Goal: Task Accomplishment & Management: Manage account settings

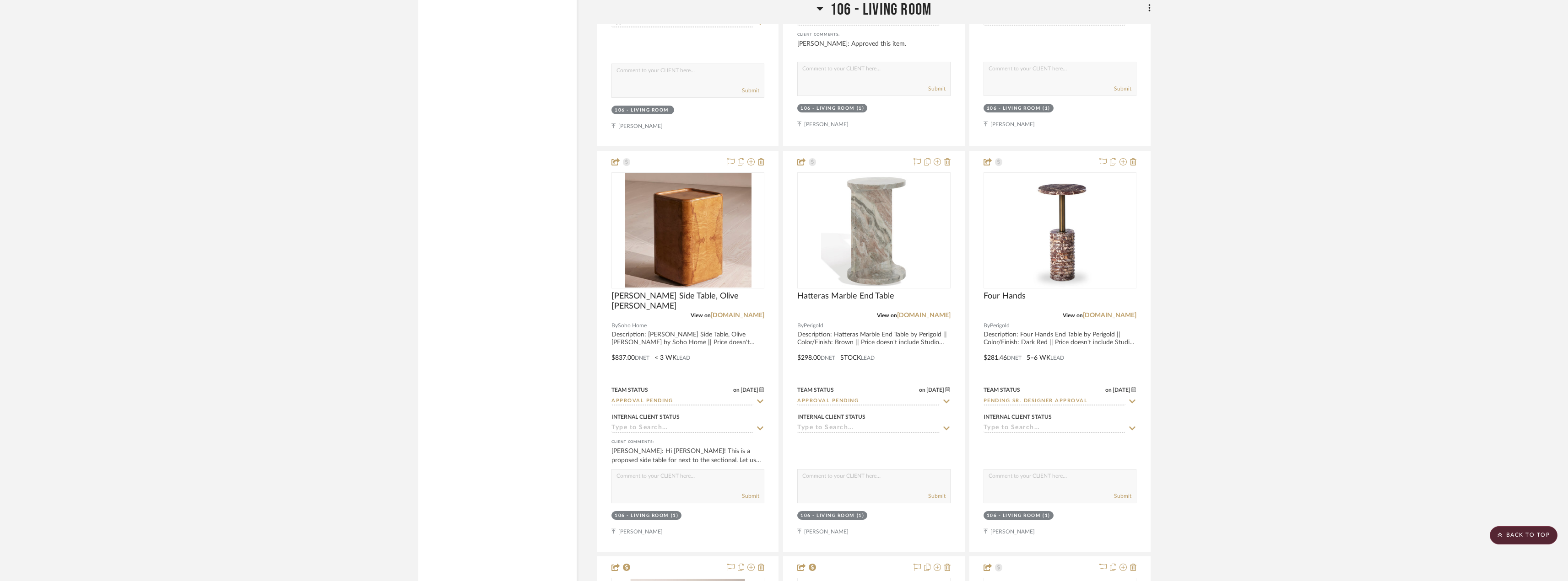
scroll to position [4162, 0]
click at [1501, 539] on fa-icon at bounding box center [1500, 536] width 5 height 7
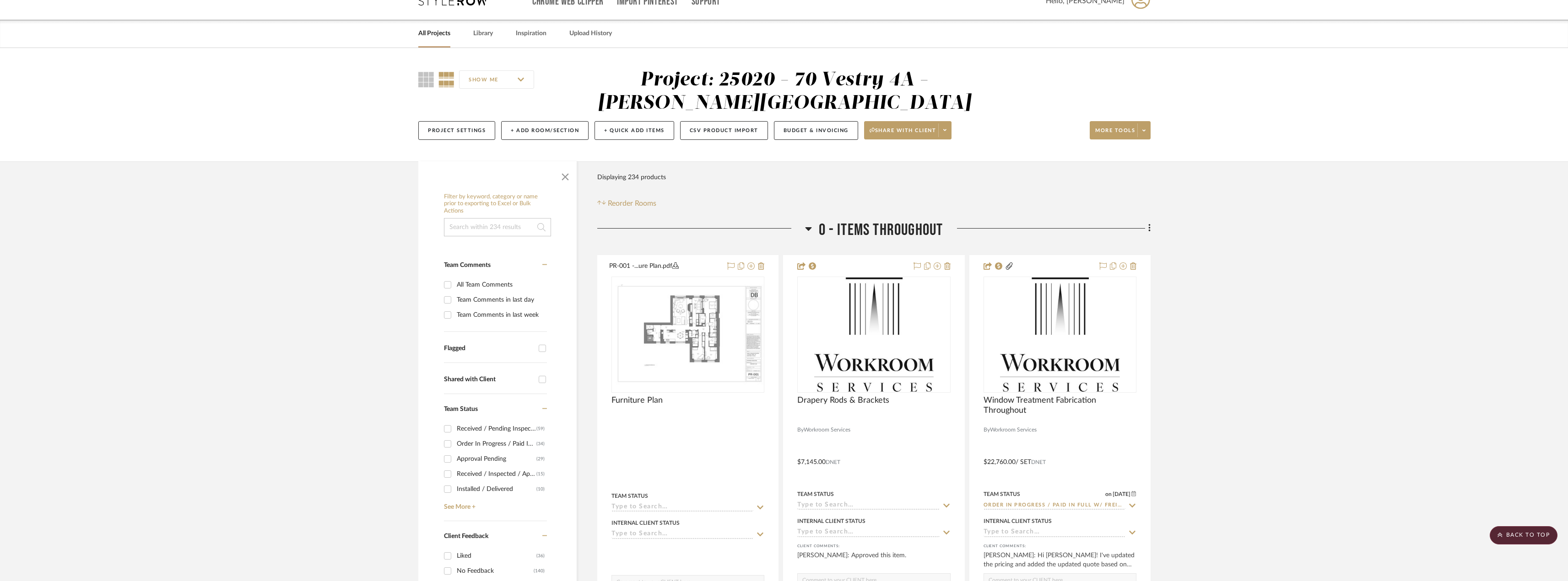
scroll to position [0, 0]
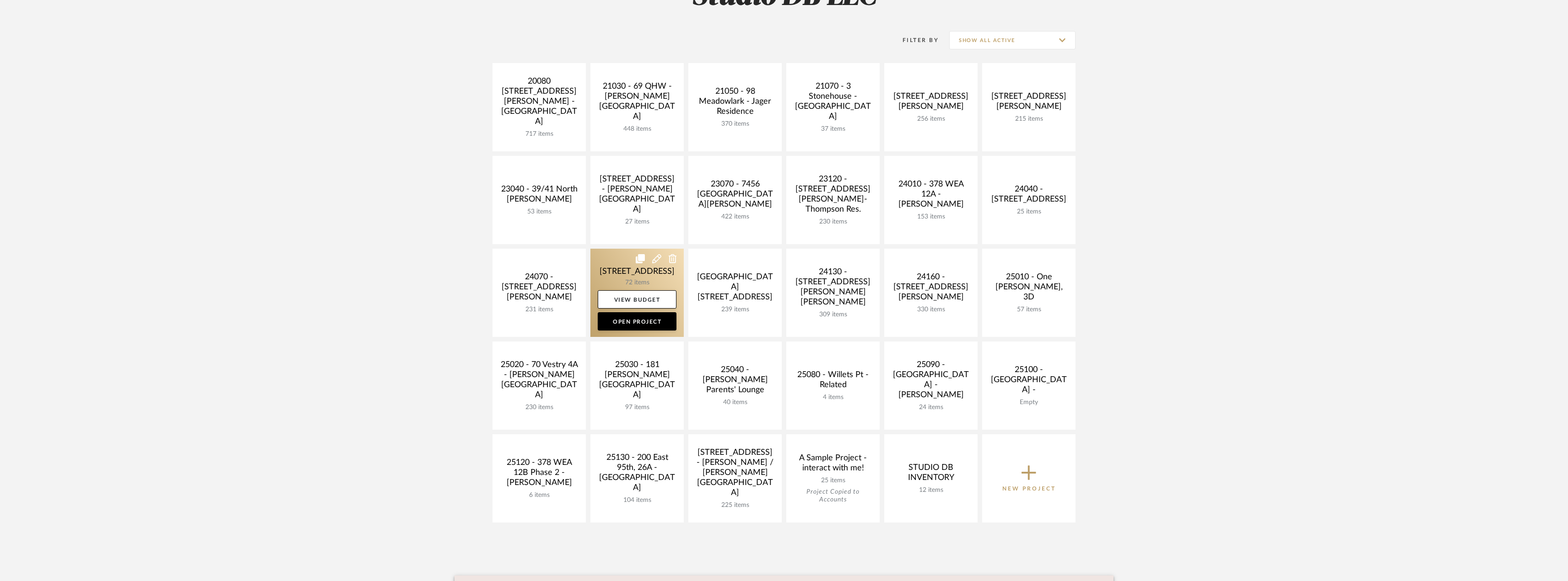
scroll to position [168, 0]
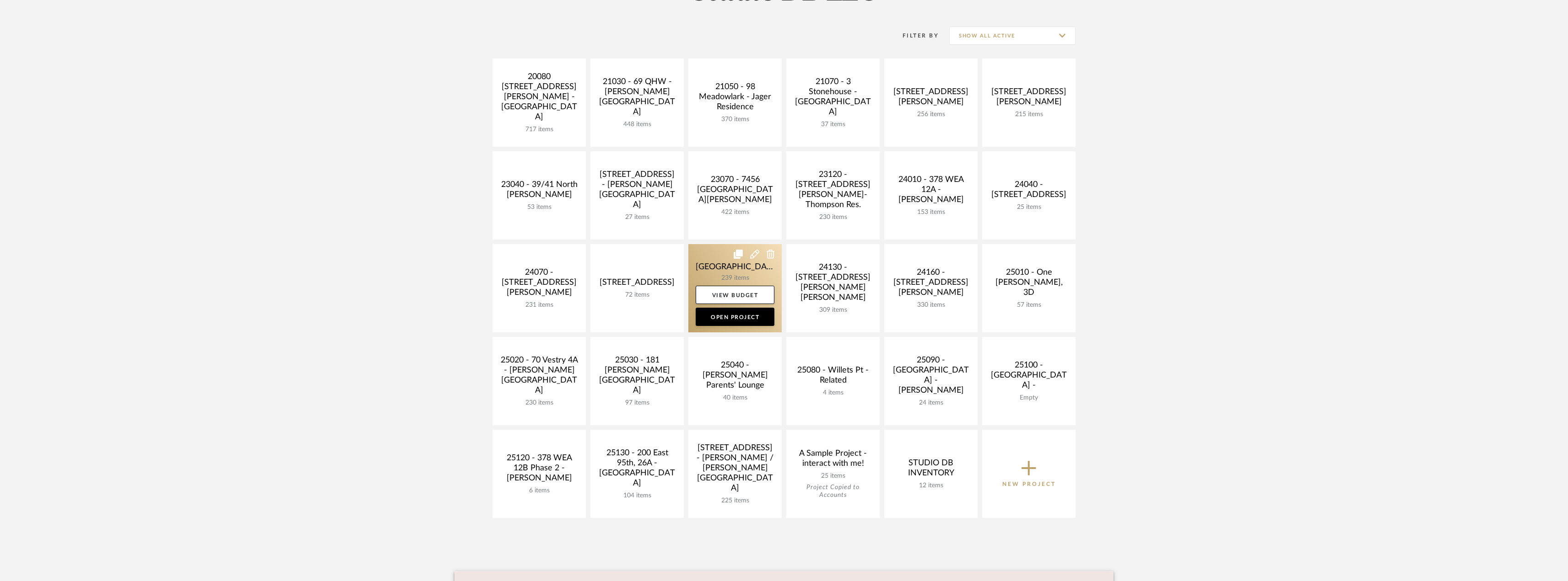
click at [733, 274] on link at bounding box center [735, 288] width 93 height 88
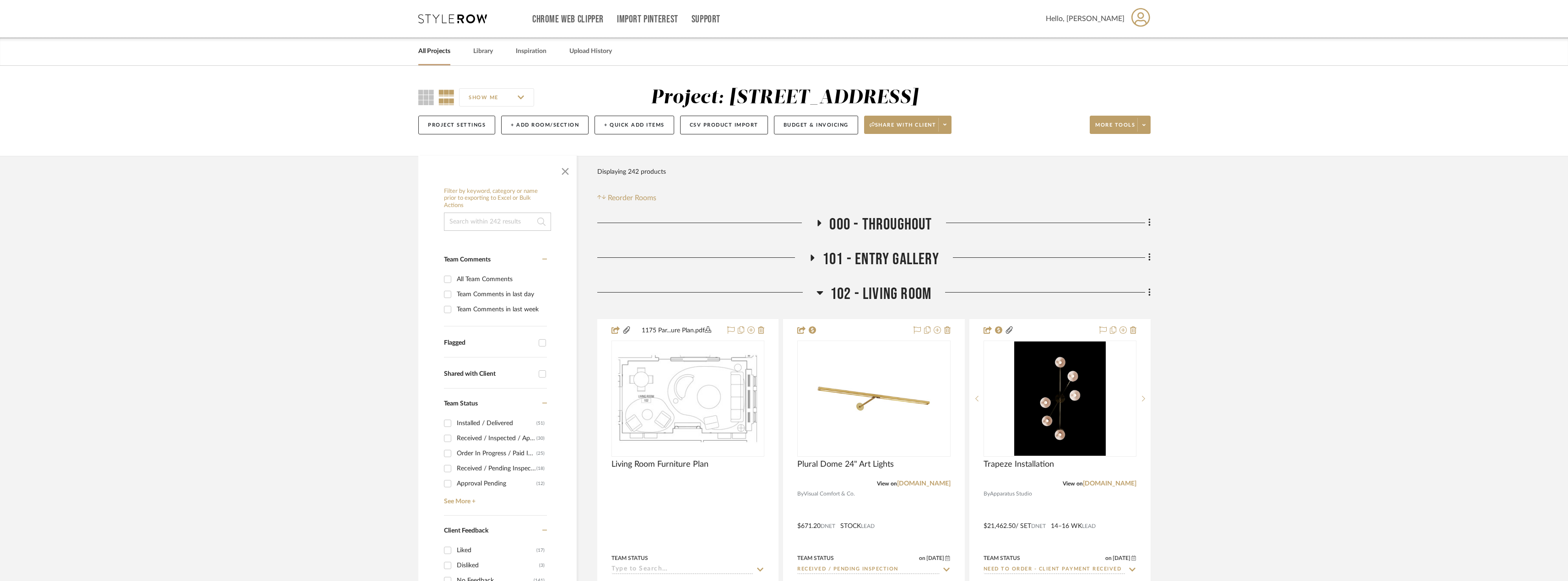
click at [815, 296] on div at bounding box center [707, 296] width 219 height 23
click at [819, 293] on icon at bounding box center [820, 293] width 7 height 4
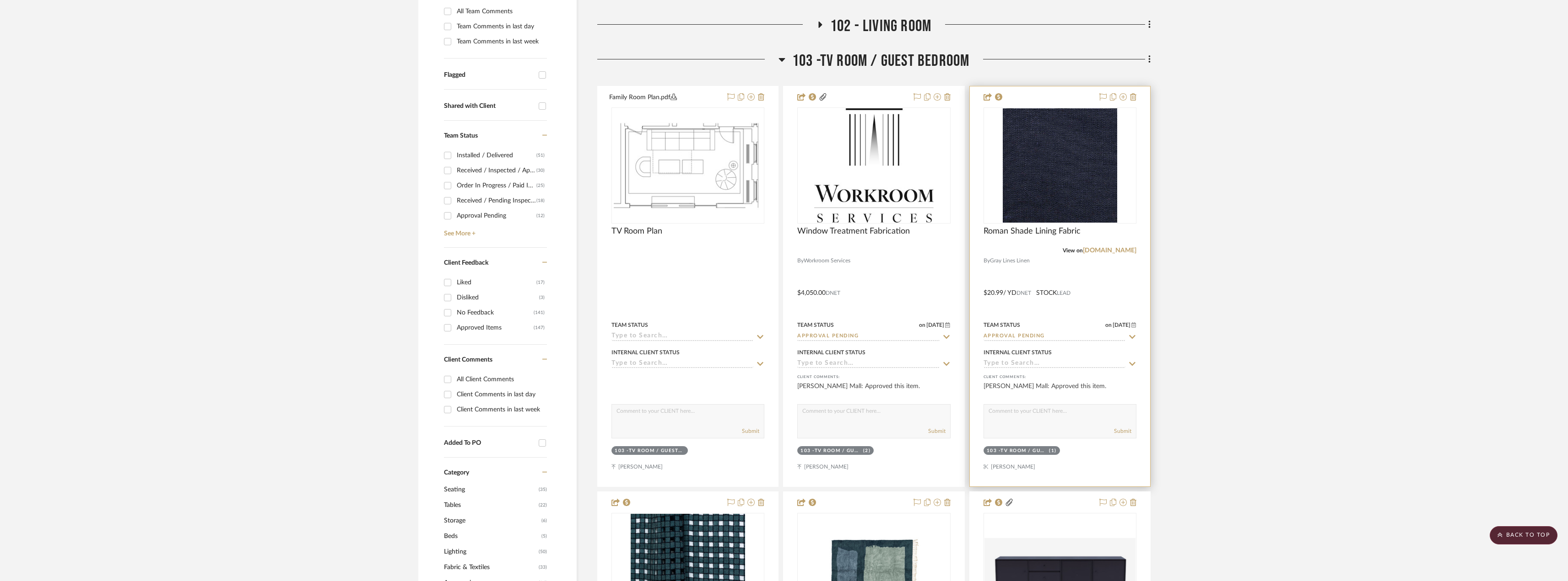
scroll to position [263, 0]
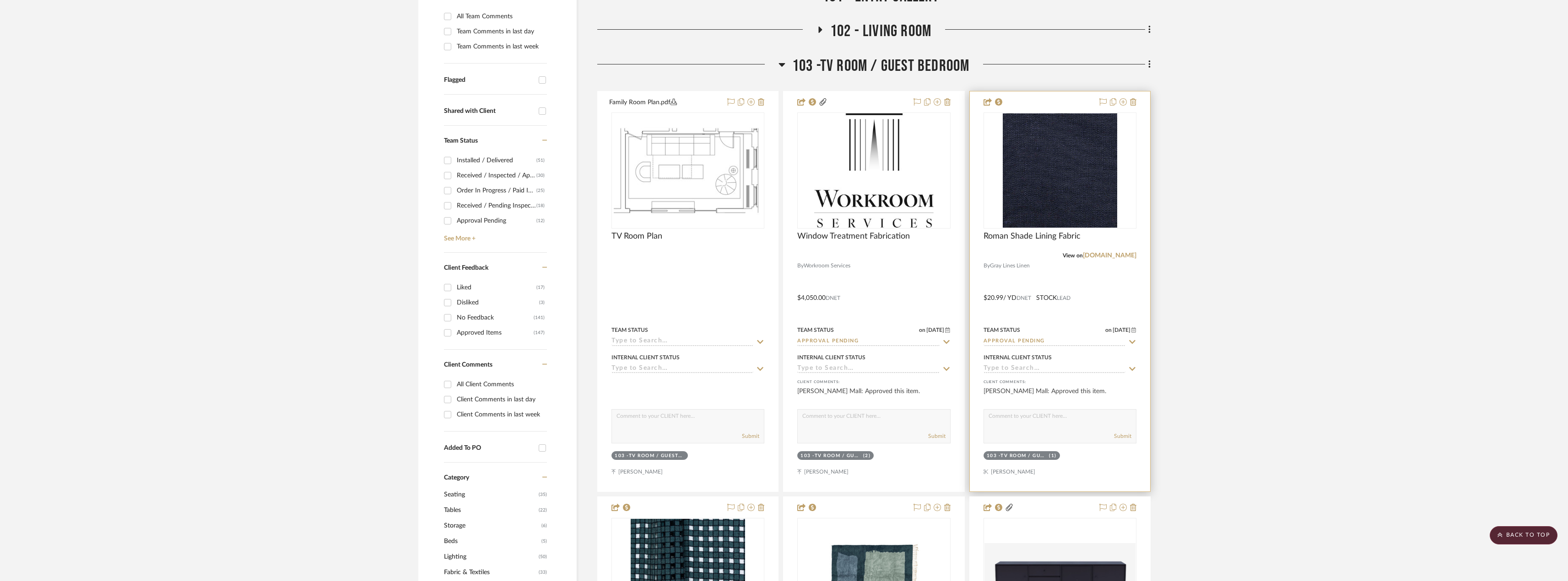
click at [1019, 336] on div "Team Status on 8/22/2025 8/22/2025 Approval Pending" at bounding box center [1060, 335] width 153 height 22
click at [1017, 339] on input "Approval Pending" at bounding box center [1054, 342] width 142 height 9
type input "need"
click at [1048, 432] on span "Need to Order - Client Payment Received" at bounding box center [1048, 436] width 109 height 16
type input "8/25/2025"
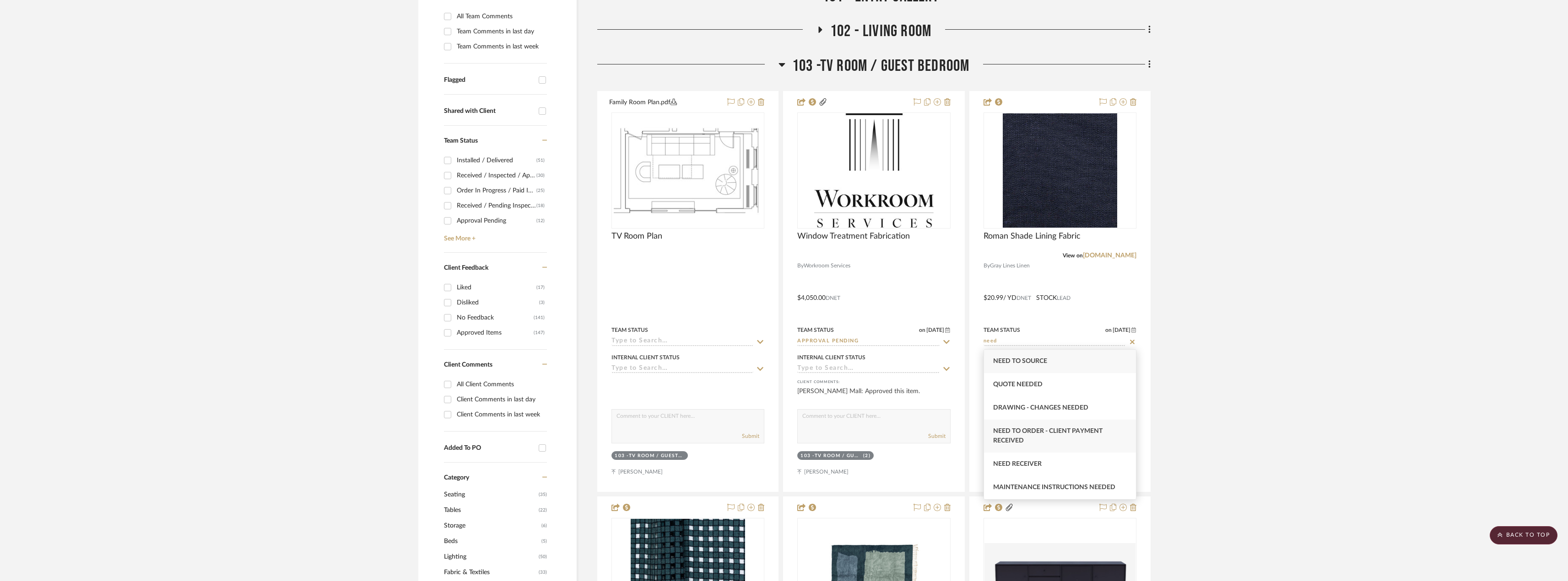
type input "Need to Order - Client Payment Received"
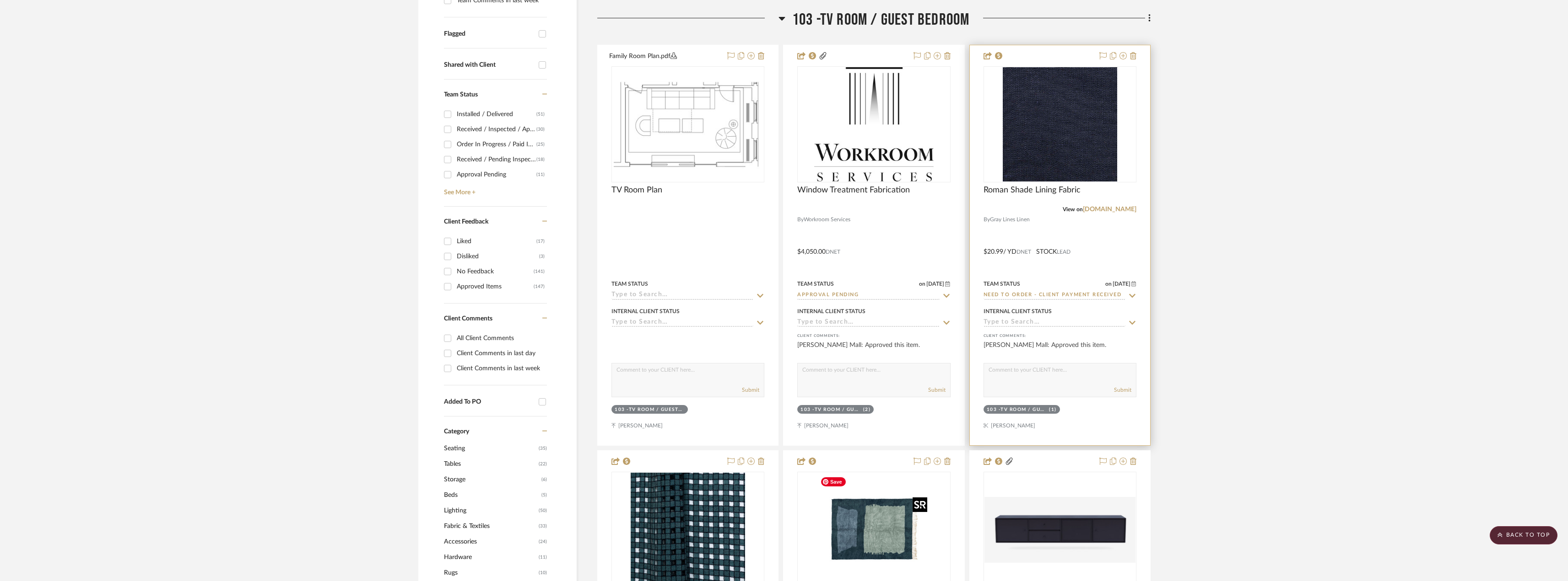
scroll to position [299, 0]
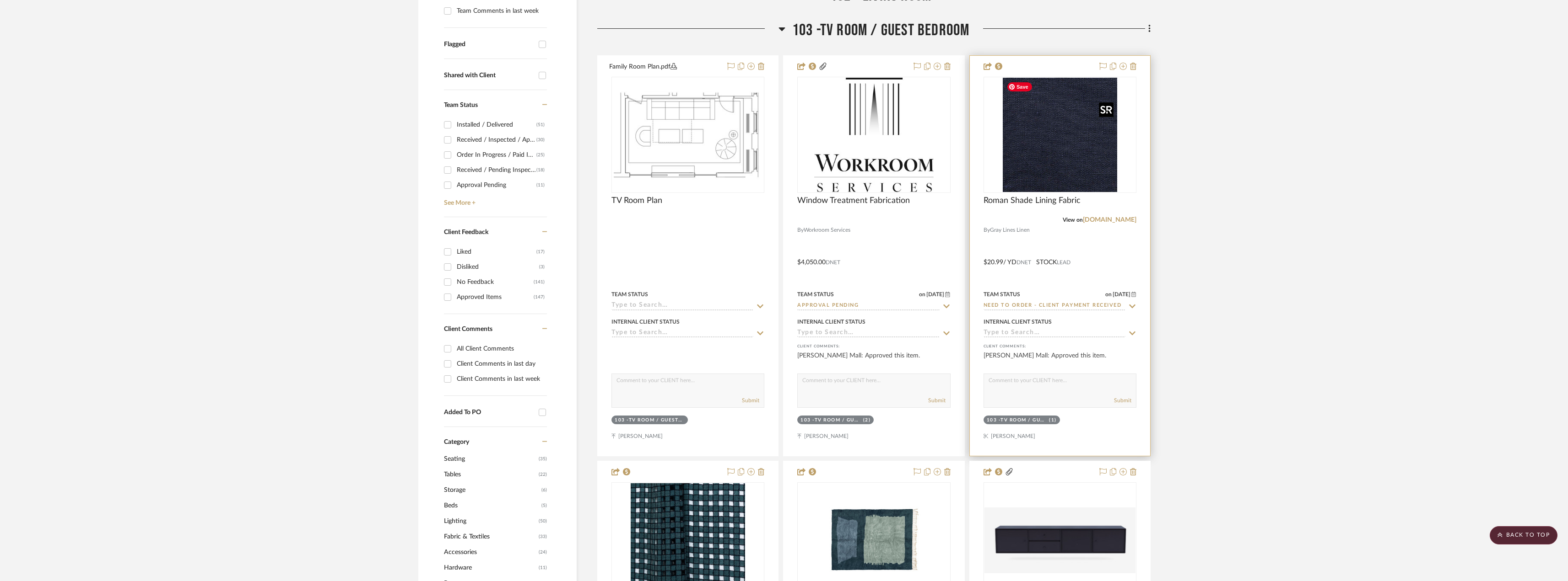
click at [1027, 149] on img "0" at bounding box center [1059, 135] width 114 height 114
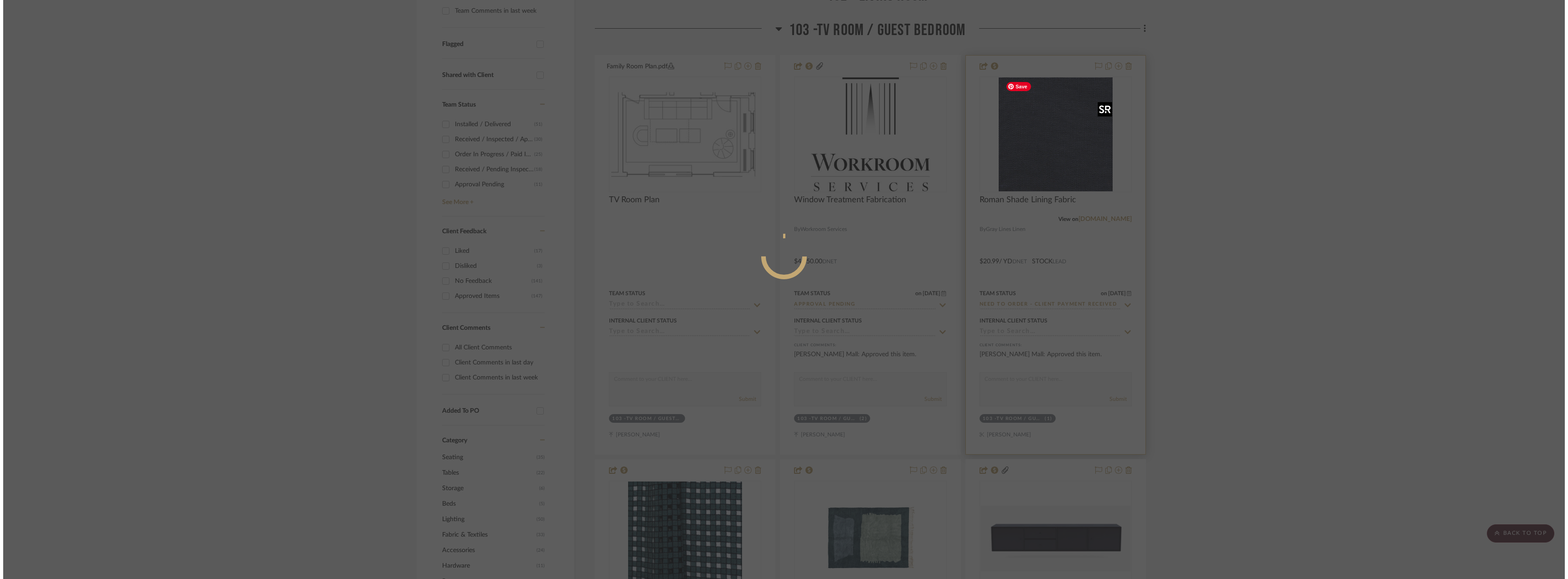
scroll to position [0, 0]
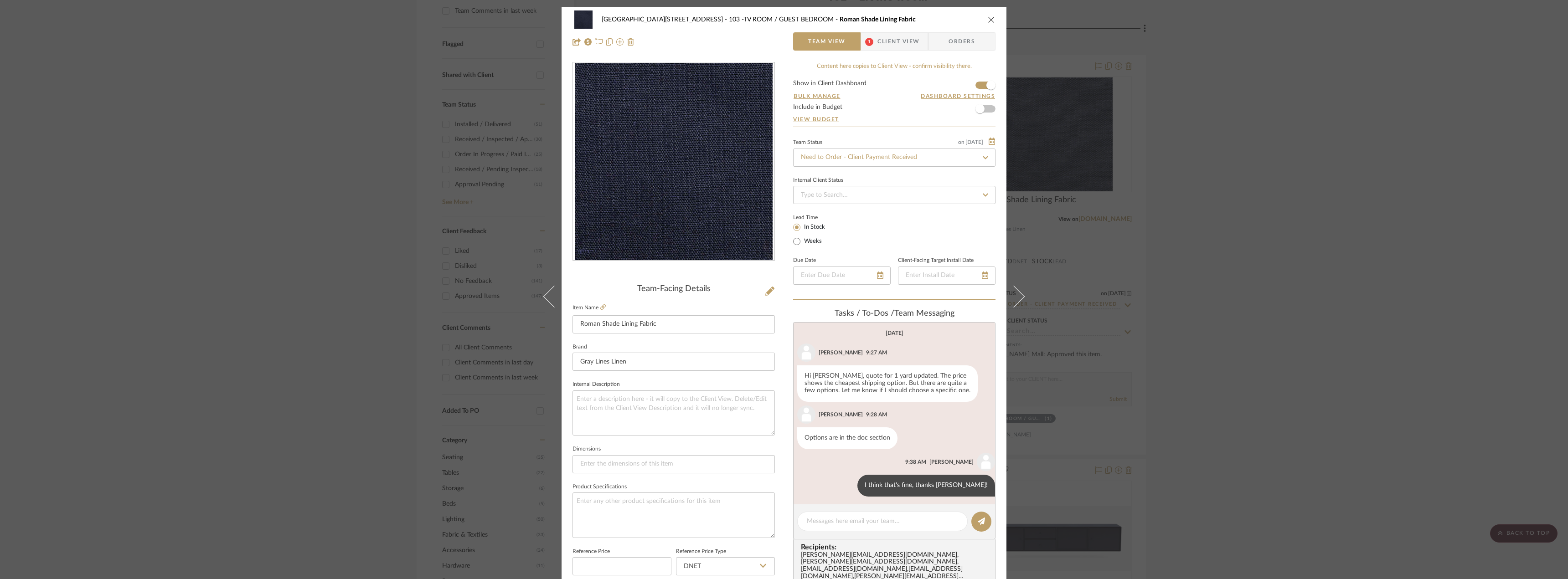
click at [877, 46] on span "Client View" at bounding box center [898, 41] width 42 height 18
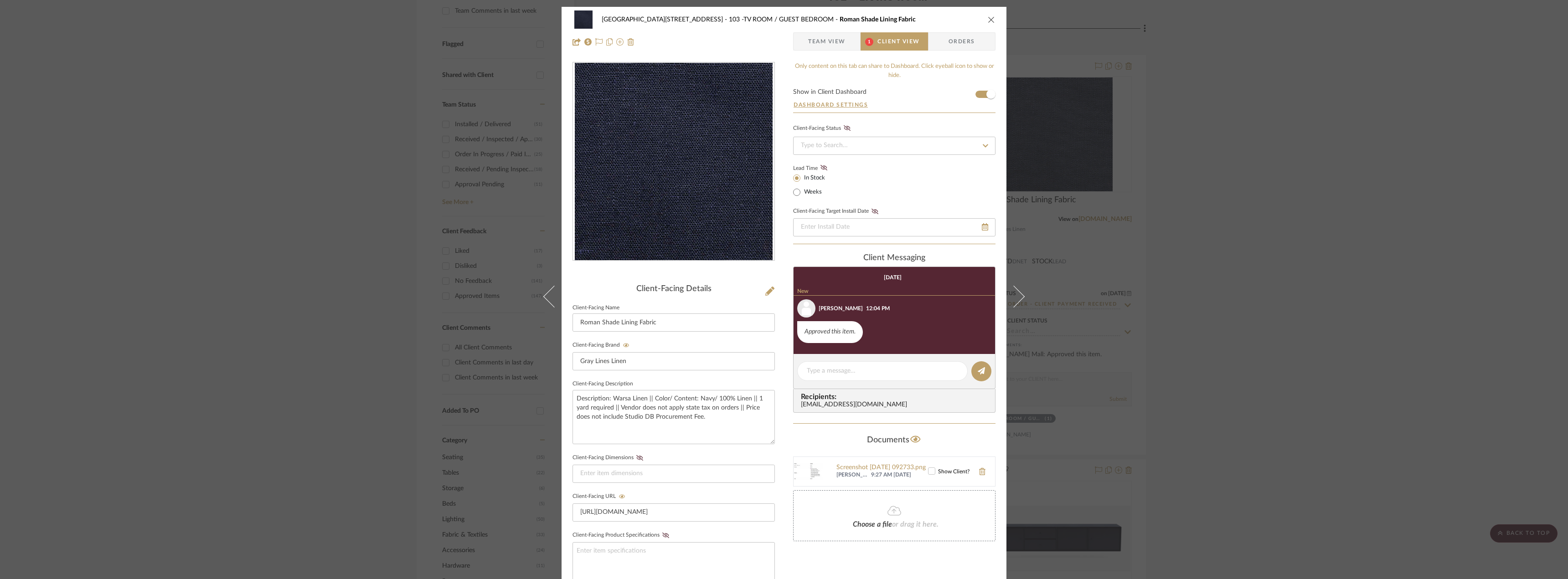
click at [821, 35] on span "Team View" at bounding box center [827, 41] width 38 height 18
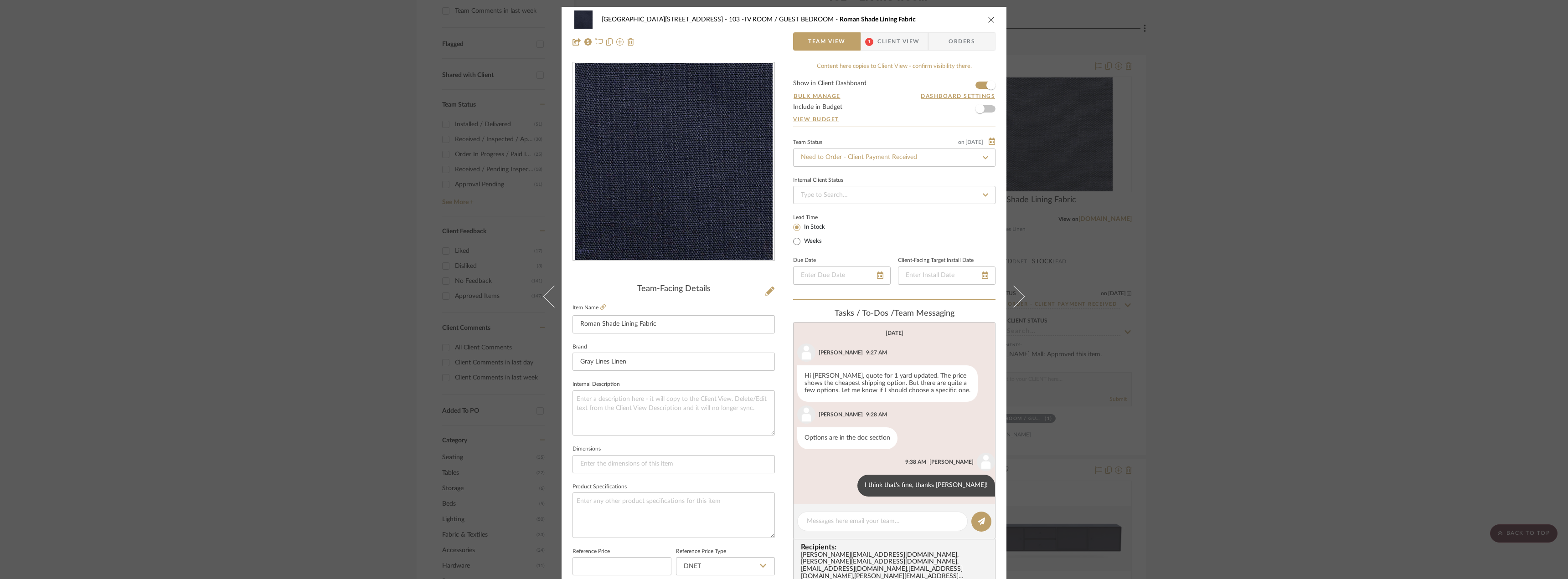
scroll to position [3, 0]
click at [837, 514] on div at bounding box center [882, 521] width 171 height 20
click at [833, 518] on textarea at bounding box center [882, 521] width 152 height 9
type textarea "Hi Jada, do you mind placing this order today when you get a chance? Thanks!"
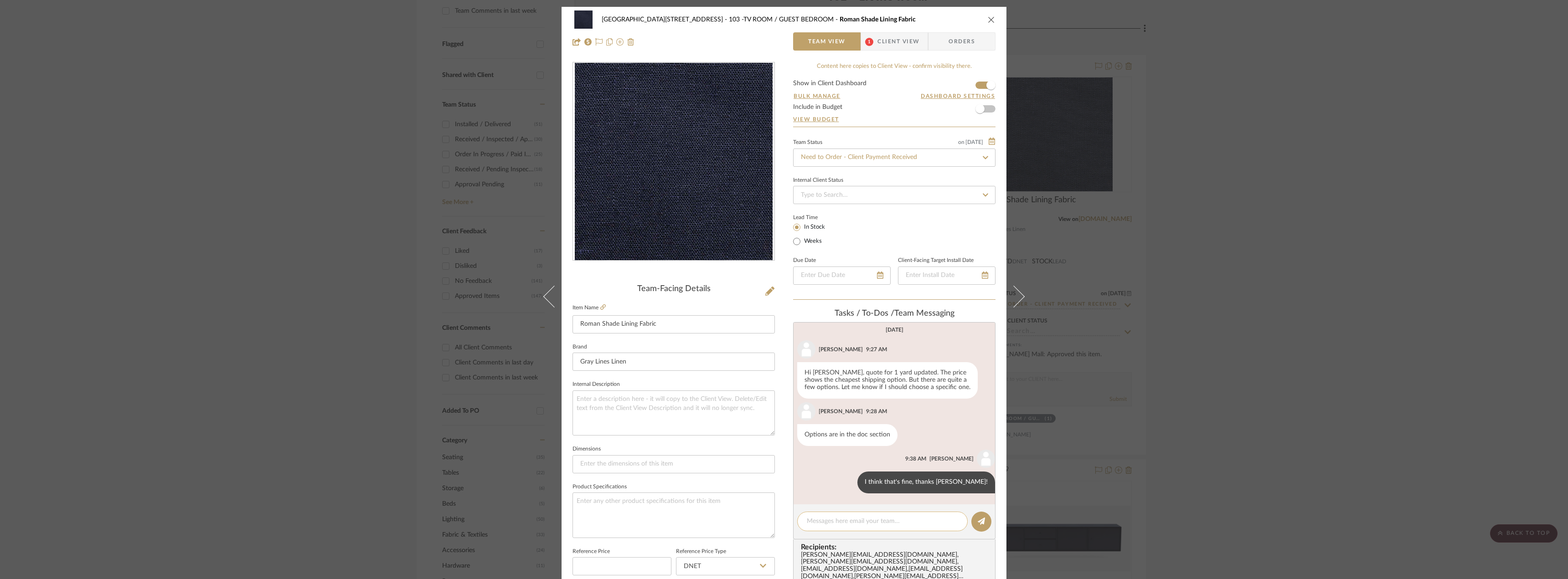
scroll to position [75, 0]
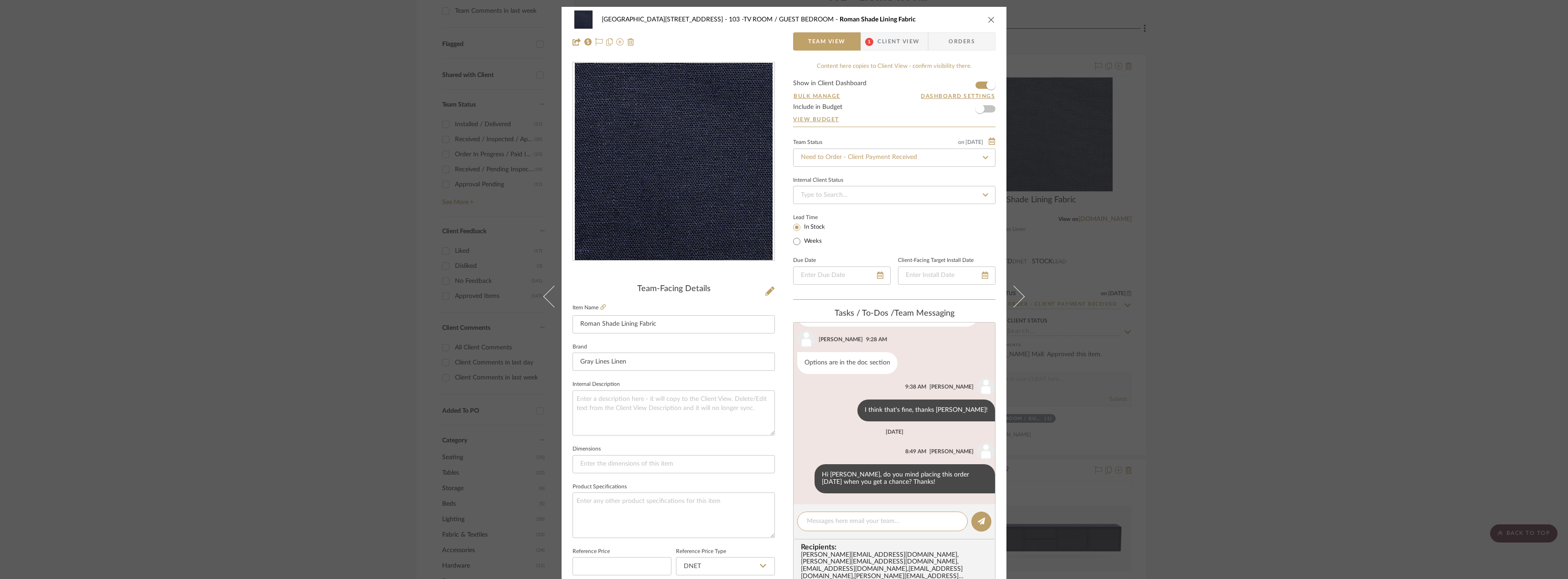
click at [1343, 221] on div "24100 - 1175 Park Avenue - Mall 103 -TV ROOM / GUEST BEDROOM Roman Shade Lining…" at bounding box center [784, 290] width 1568 height 579
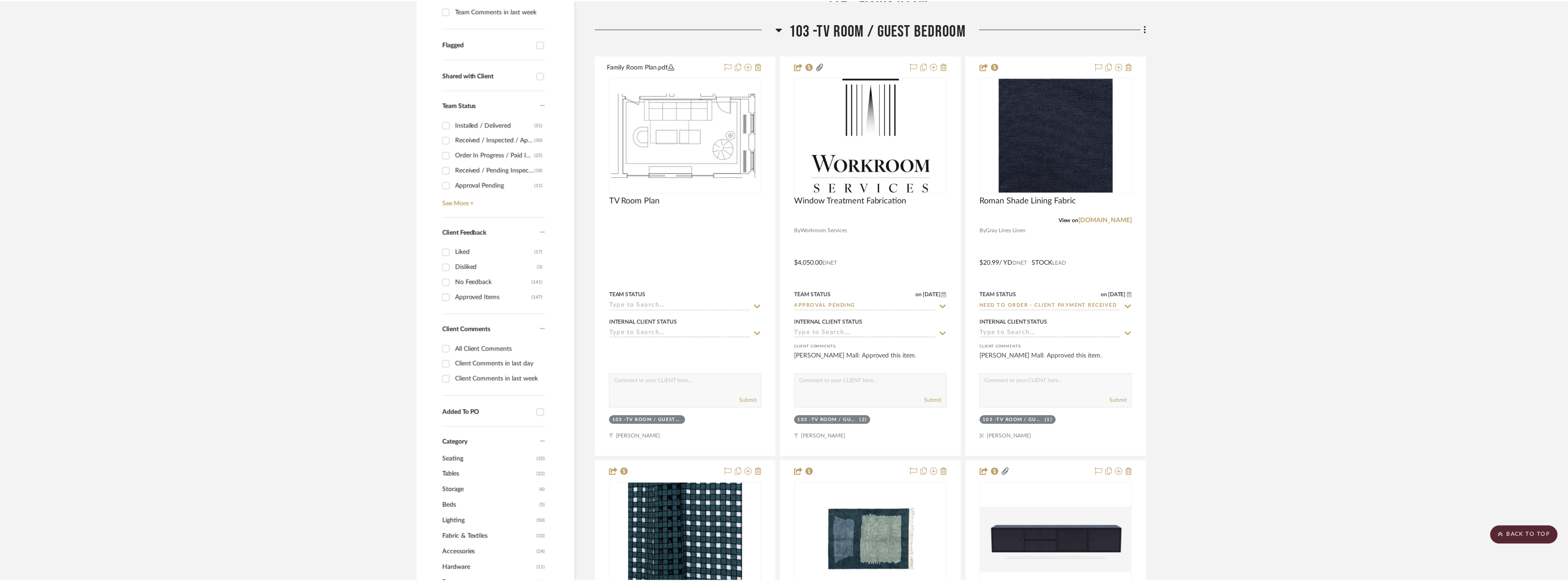
scroll to position [299, 0]
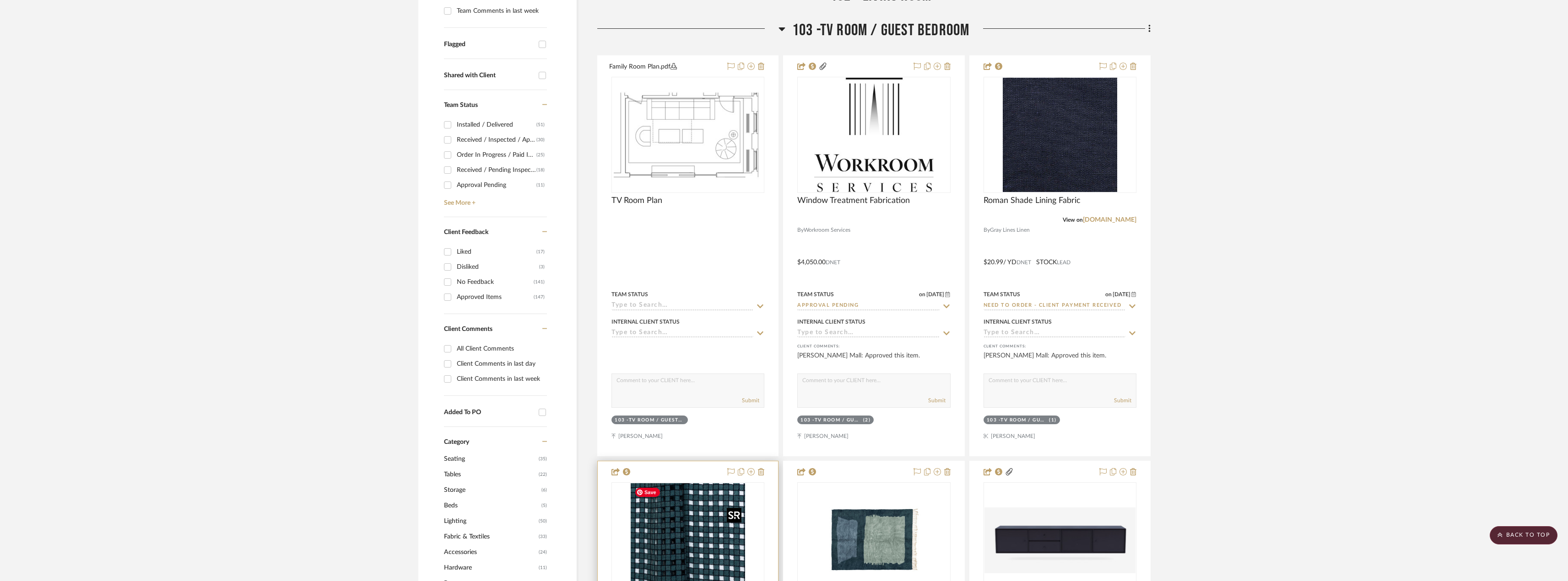
click at [713, 537] on img "0" at bounding box center [688, 540] width 114 height 114
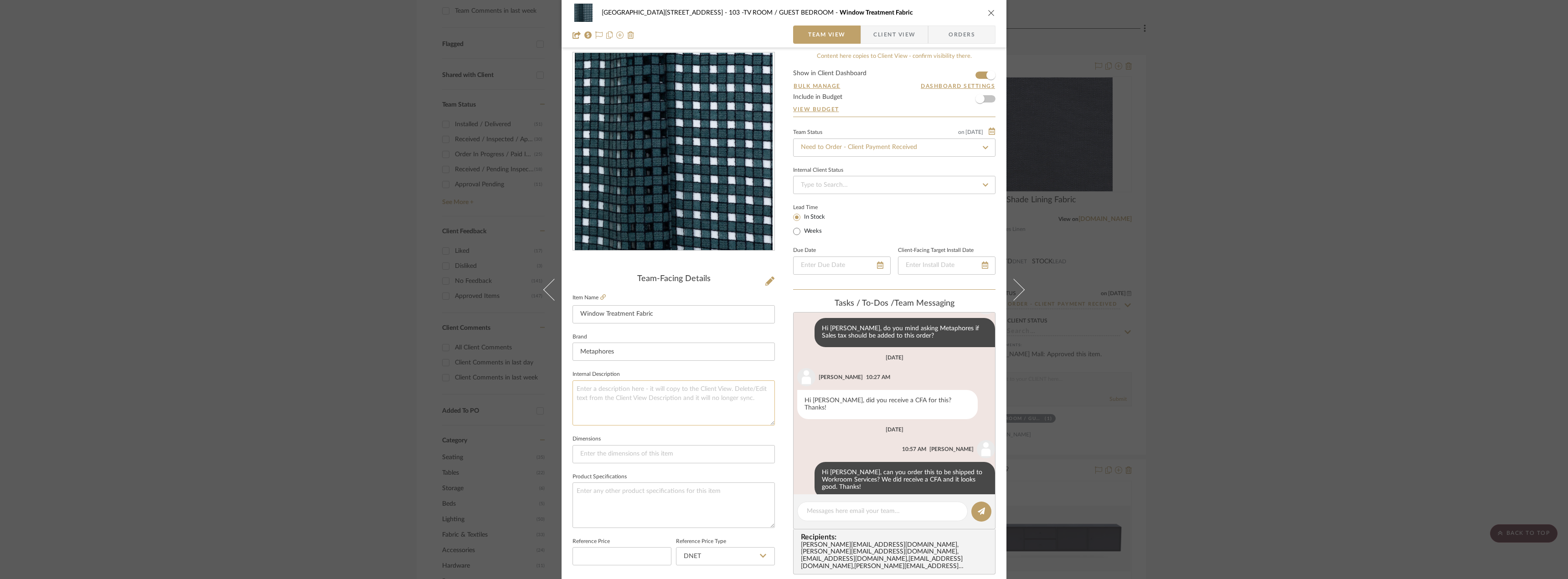
scroll to position [10, 0]
click at [1368, 360] on div "24100 - 1175 Park Avenue - Mall 103 -TV ROOM / GUEST BEDROOM Window Treatment F…" at bounding box center [784, 290] width 1568 height 579
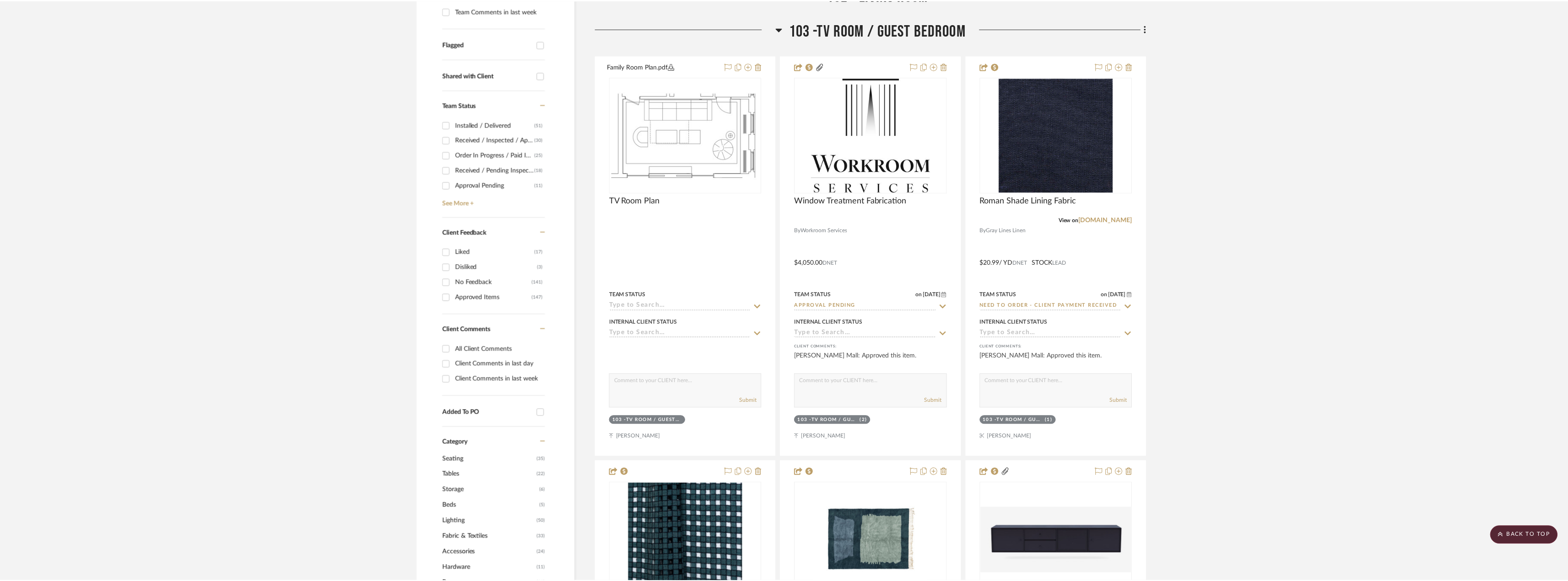
scroll to position [299, 0]
